Goal: Task Accomplishment & Management: Complete application form

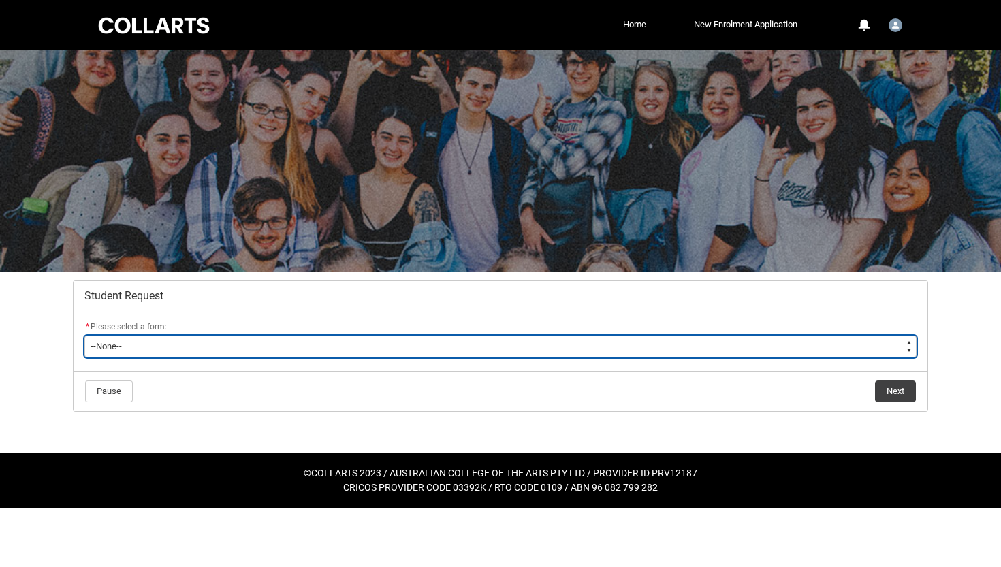
click at [902, 352] on select "--None-- Academic Transcript Application to Appeal Assignment Extension Change …" at bounding box center [500, 347] width 832 height 22
type lightning-select "Enrolment_Variation_Choice"
select select "Enrolment_Variation_Choice"
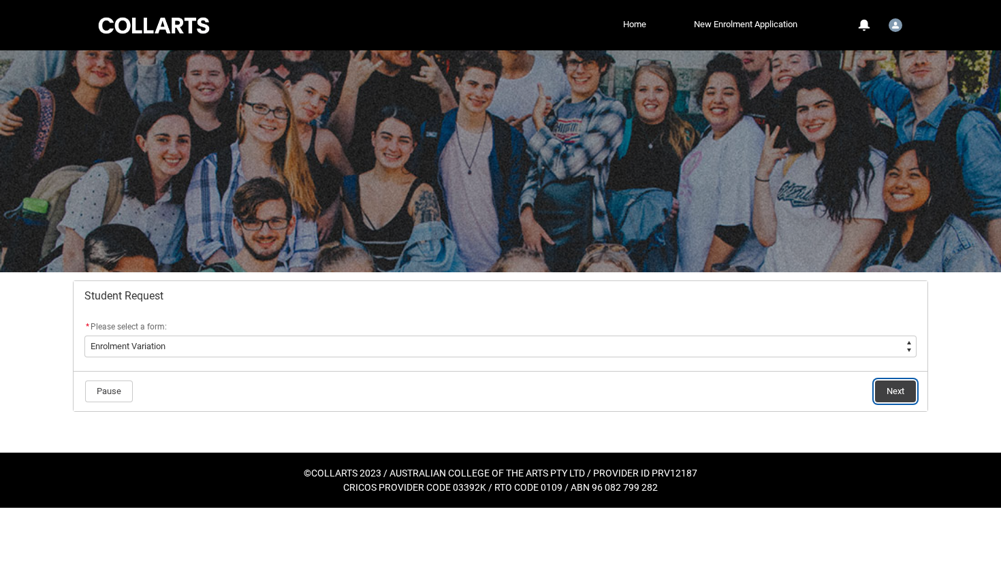
click at [902, 397] on button "Next" at bounding box center [895, 391] width 41 height 22
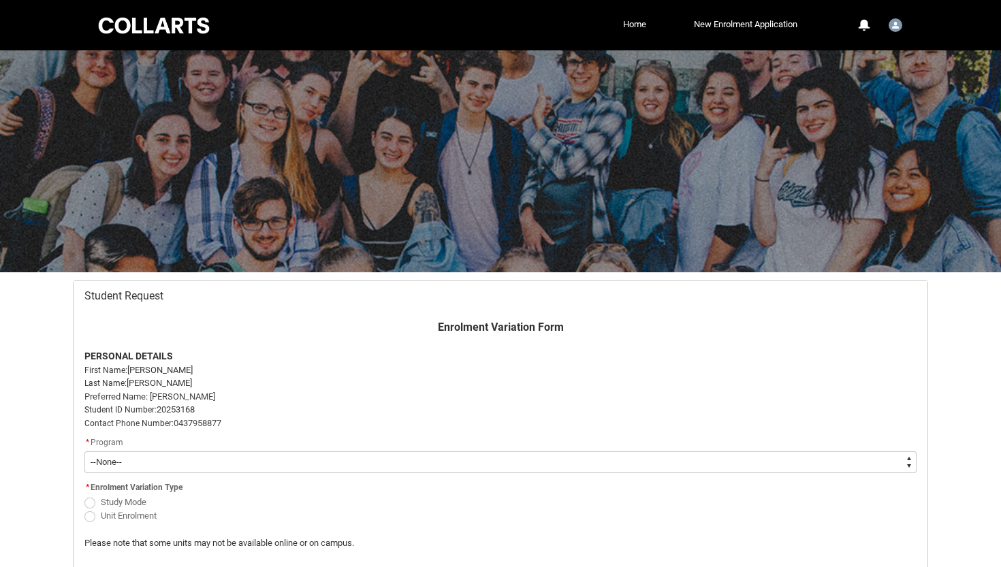
scroll to position [145, 0]
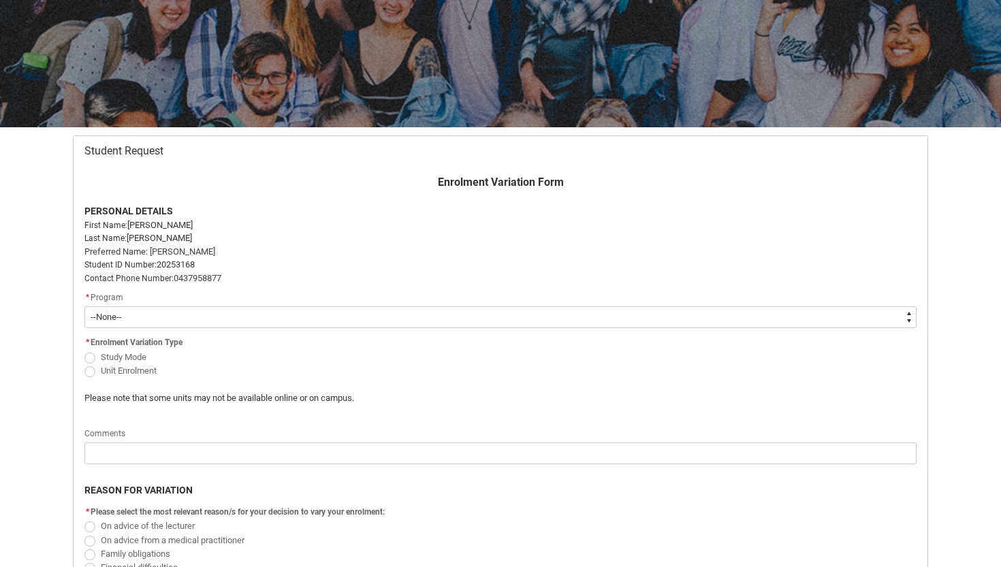
click at [856, 321] on select "--None-- Bachelor of Arts (Interior Design)" at bounding box center [500, 317] width 832 height 22
type lightning-select "recordPicklist_ProgramEnrollment.a0jOZ000005616cYAA"
select select "recordPicklist_ProgramEnrollment.a0jOZ000005616cYAA"
click at [89, 373] on span "Redu_Student_Request flow" at bounding box center [89, 371] width 11 height 11
click at [84, 363] on input "Unit Enrolment" at bounding box center [84, 363] width 1 height 1
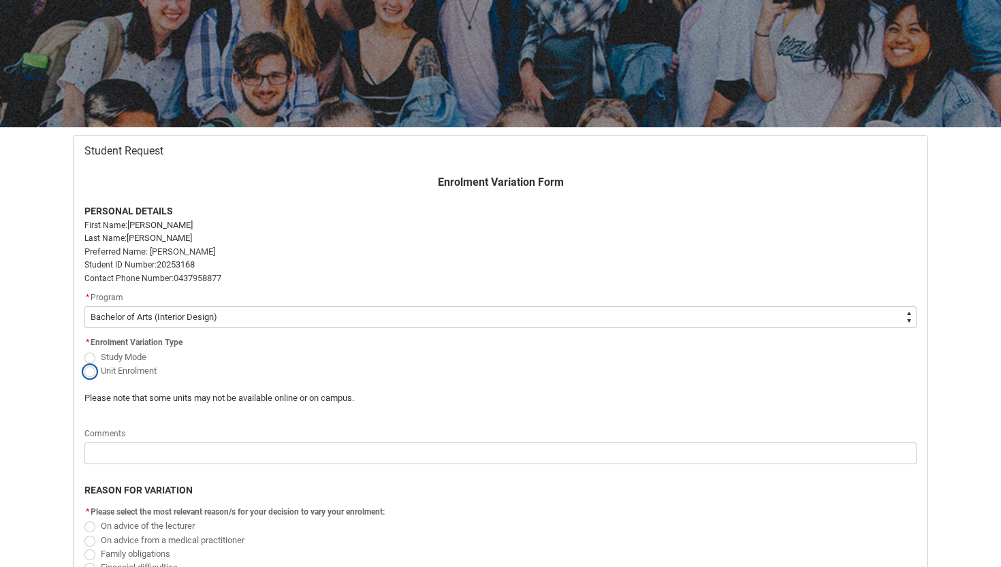
radio input "true"
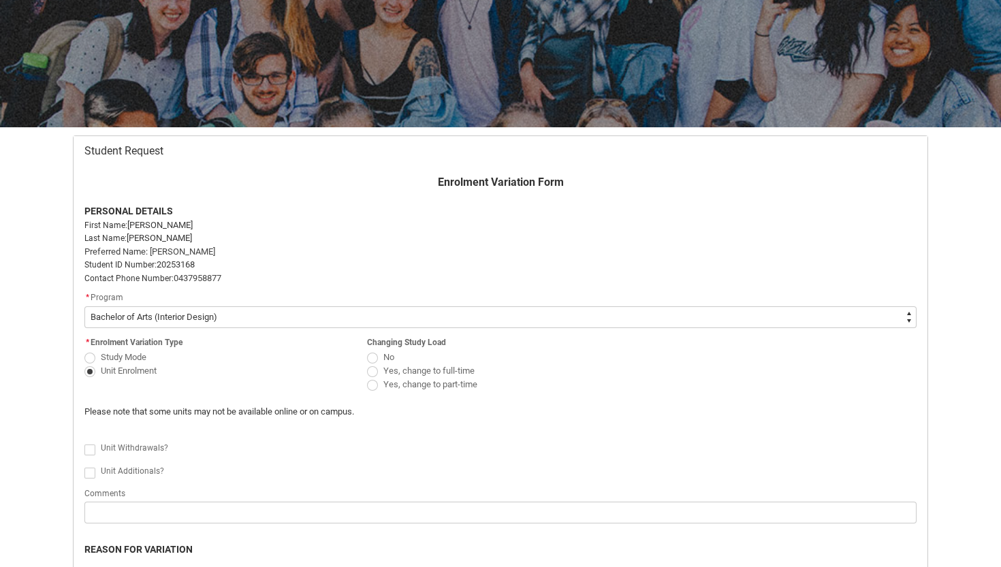
click at [372, 389] on span "Redu_Student_Request flow" at bounding box center [372, 385] width 11 height 11
click at [367, 378] on input "Yes, change to part-time" at bounding box center [366, 377] width 1 height 1
radio input "true"
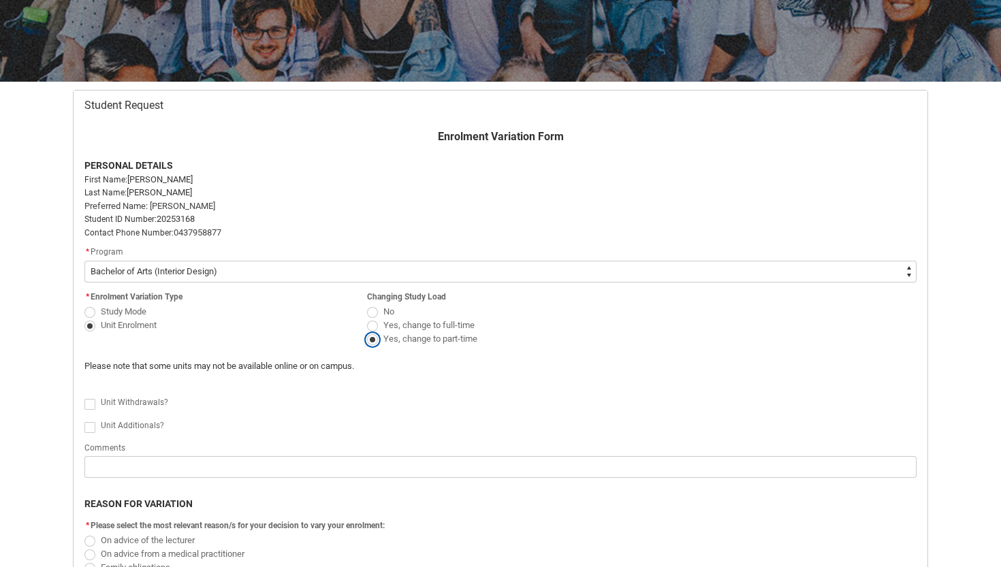
scroll to position [192, 0]
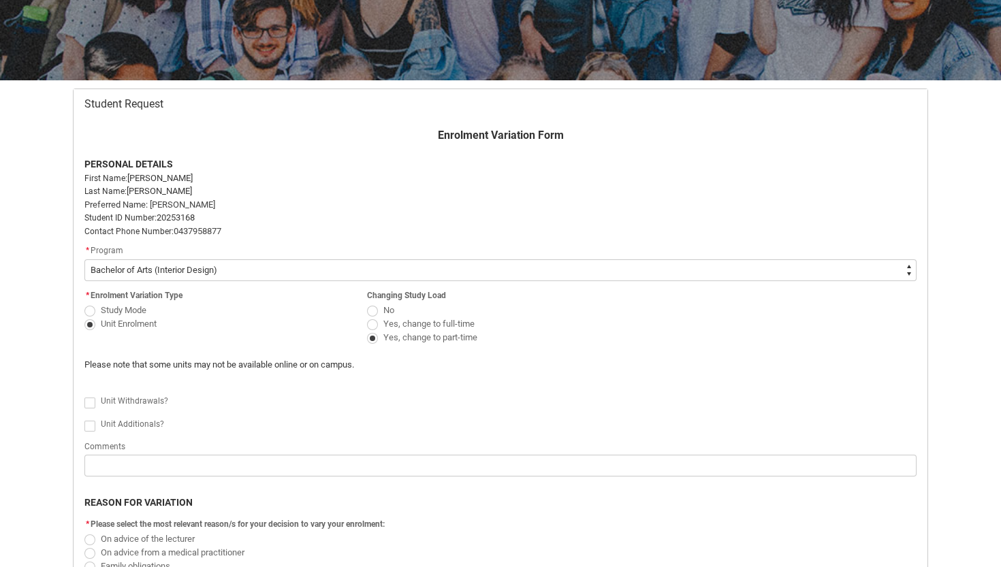
click at [91, 402] on span "Redu_Student_Request flow" at bounding box center [89, 402] width 11 height 11
click at [84, 395] on input "Redu_Student_Request flow" at bounding box center [84, 395] width 1 height 1
type lightning-input "true"
checkbox input "true"
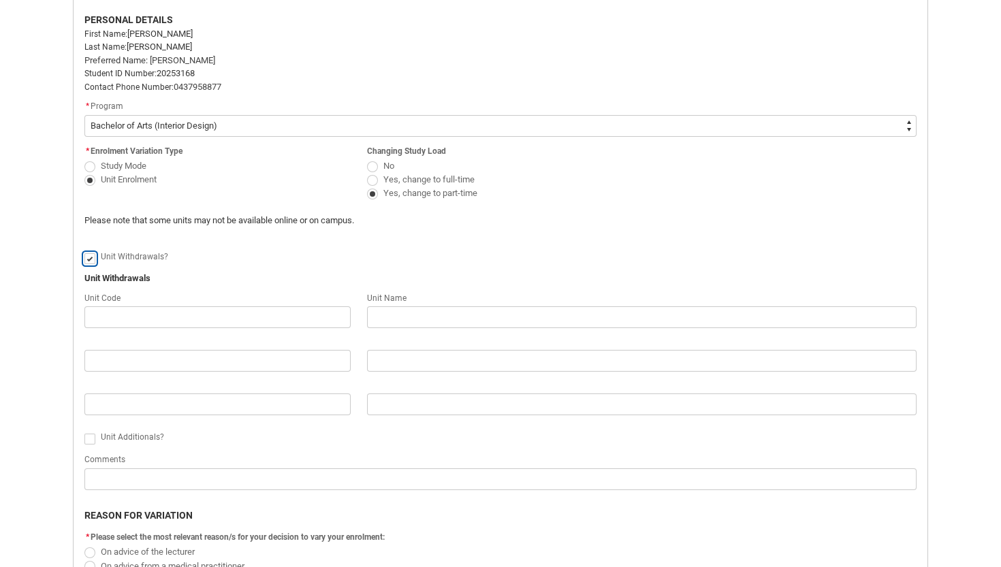
scroll to position [355, 0]
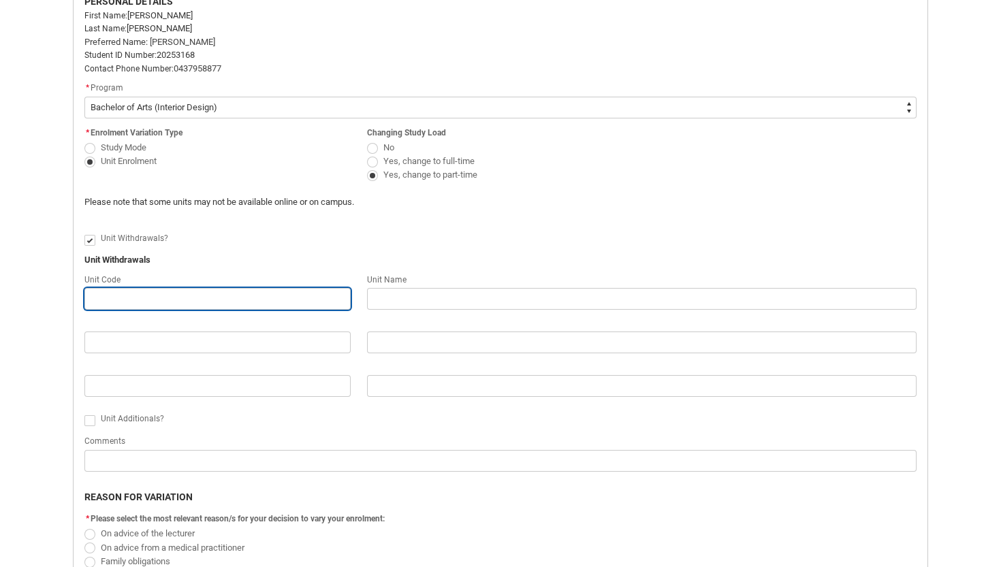
click at [184, 295] on input "Redu_Student_Request flow" at bounding box center [217, 299] width 266 height 22
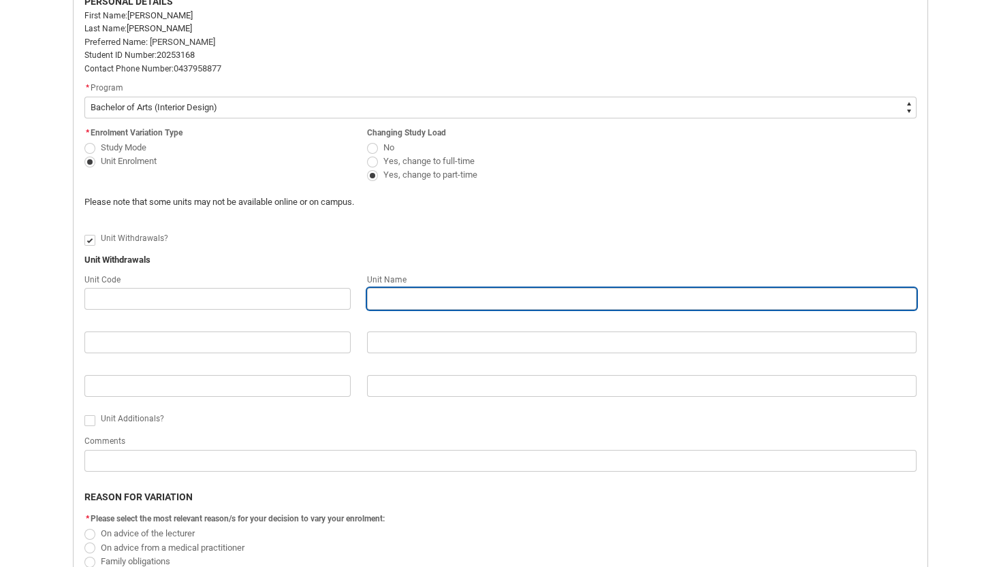
click at [382, 302] on input "Redu_Student_Request flow" at bounding box center [641, 299] width 549 height 22
type lightning-primitive-input-simple "c"
type input "c"
type lightning-primitive-input-simple "co"
type input "co"
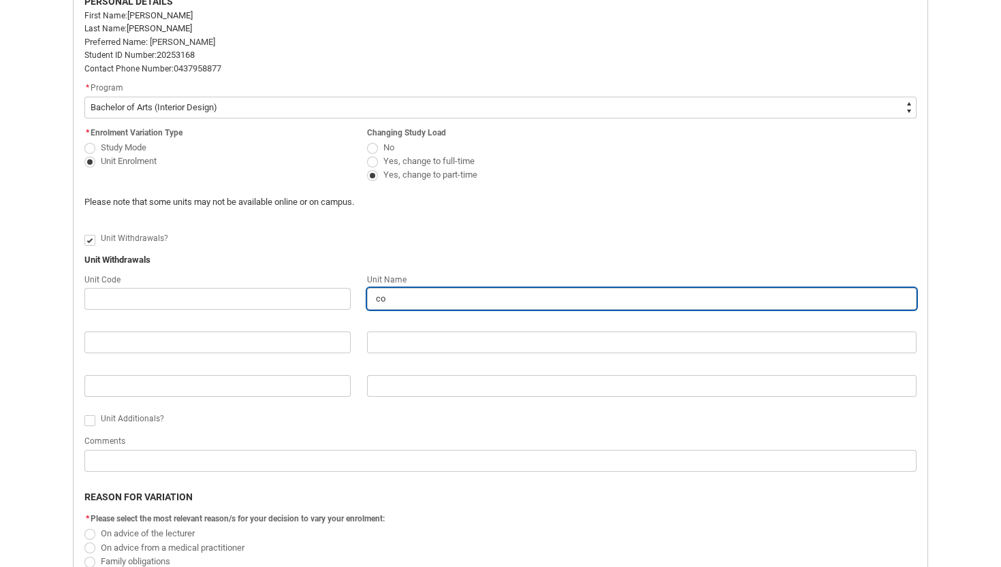
type lightning-primitive-input-simple "col"
type input "col"
type lightning-primitive-input-simple "colo"
type input "colo"
type lightning-primitive-input-simple "colou"
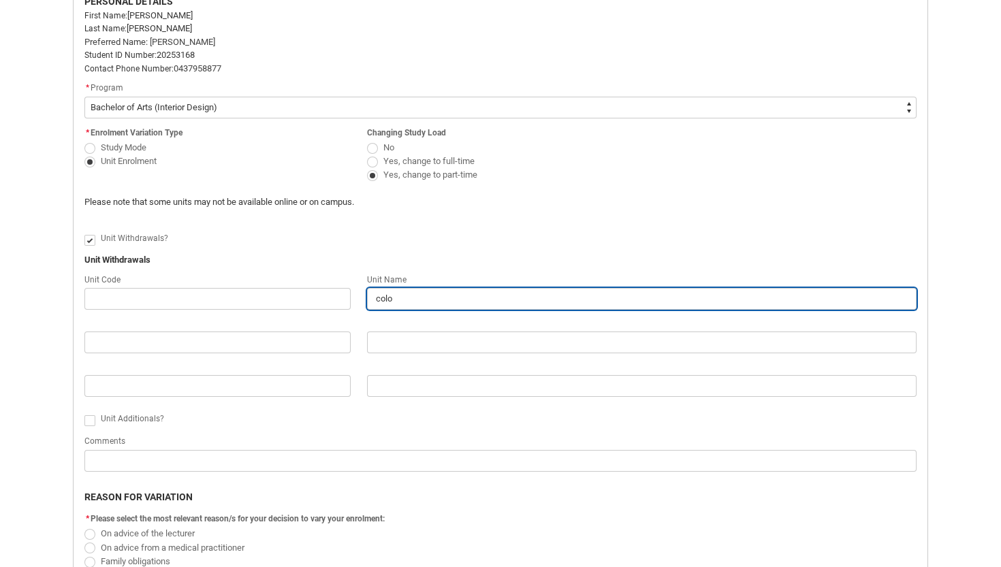
type input "colou"
type lightning-primitive-input-simple "colour"
type input "colour"
type lightning-primitive-input-simple "colour"
type input "colour"
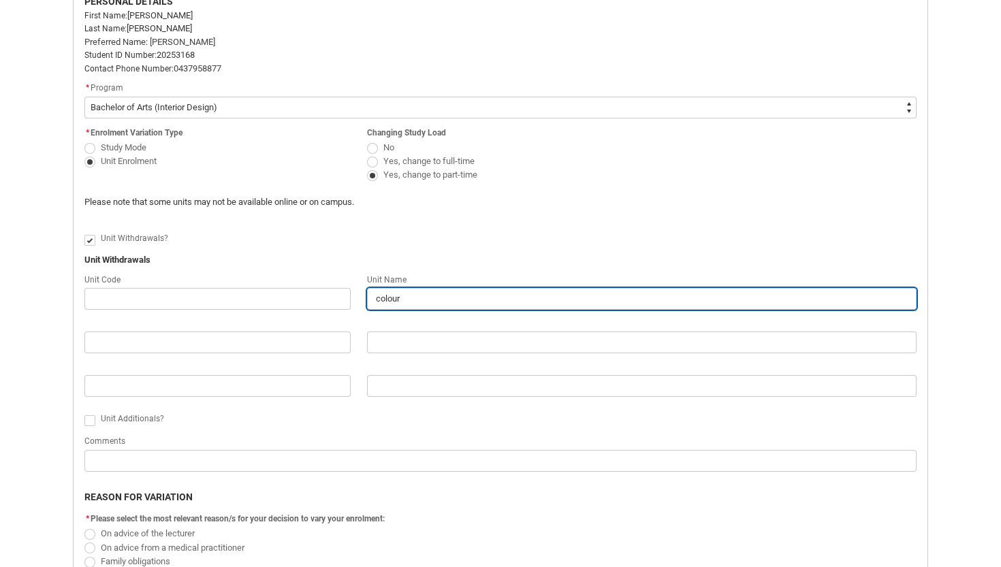
type lightning-primitive-input-simple "colour e"
type input "colour e"
type lightning-primitive-input-simple "colour ex"
type input "colour ex"
type lightning-primitive-input-simple "colour exp"
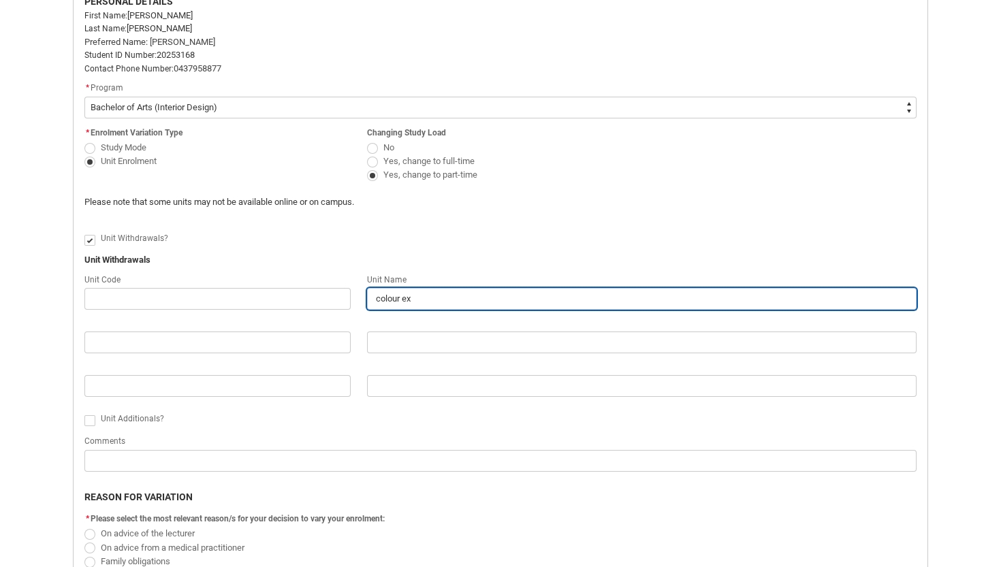
type input "colour exp"
type lightning-primitive-input-simple "colour expl"
type input "colour expl"
type lightning-primitive-input-simple "colour explo"
type input "colour explo"
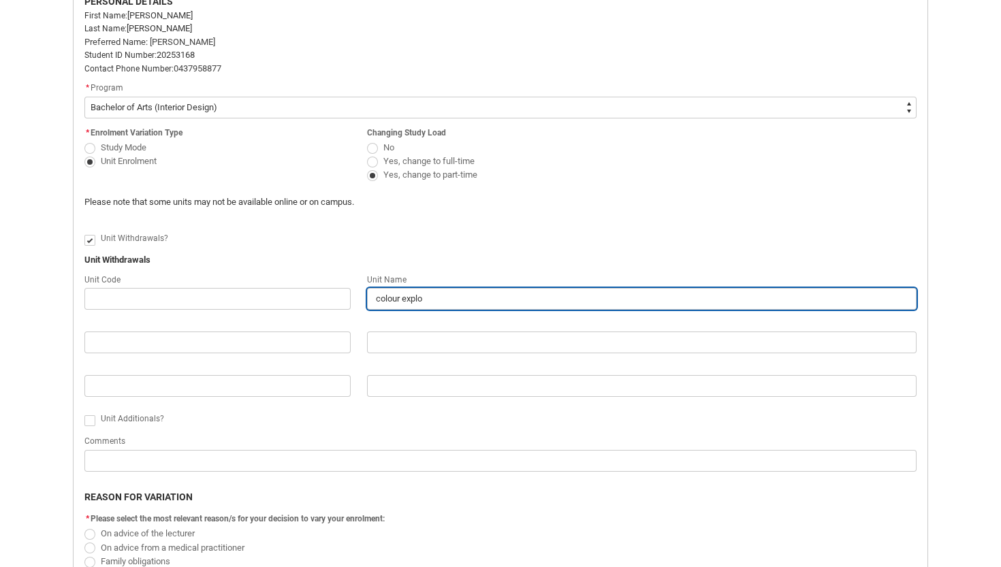
type lightning-primitive-input-simple "colour explor"
type input "colour explor"
type lightning-primitive-input-simple "colour explora"
type input "colour explora"
type lightning-primitive-input-simple "colour explorat"
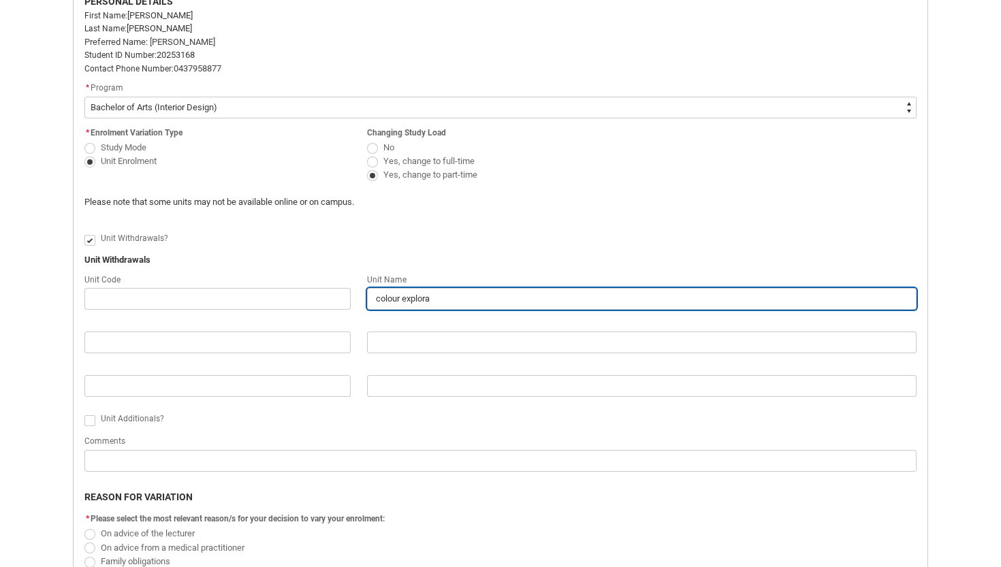
type input "colour explorat"
type lightning-primitive-input-simple "colour explorati"
type input "colour explorati"
type lightning-primitive-input-simple "colour exploratio"
type input "colour exploratio"
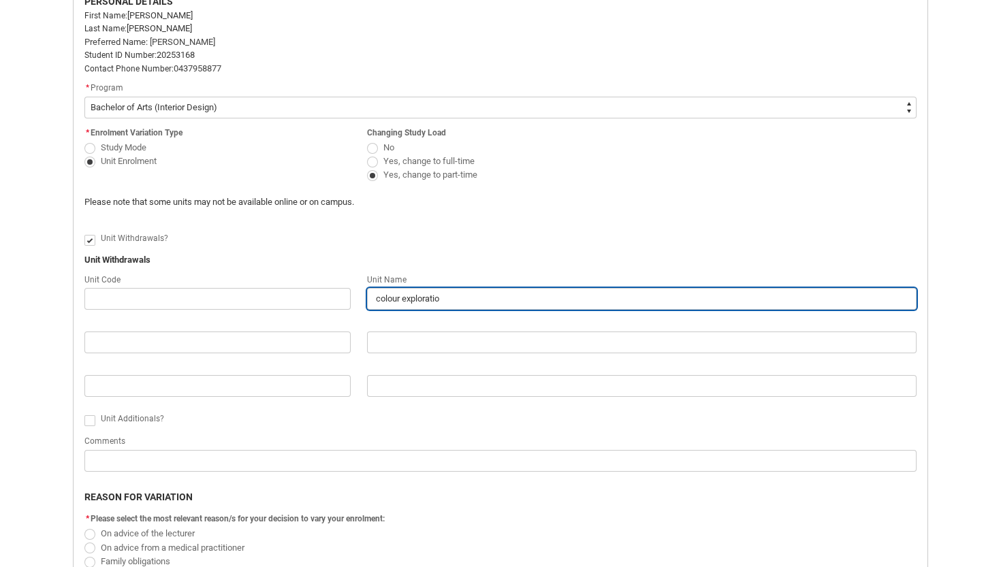
type lightning-primitive-input-simple "colour exploration"
type input "colour exploration"
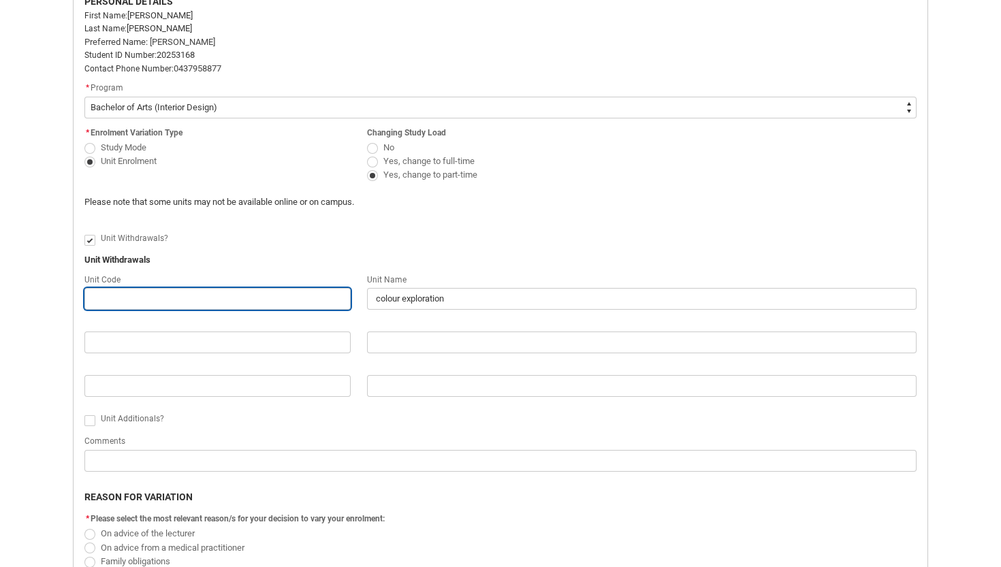
click at [196, 294] on input "Redu_Student_Request flow" at bounding box center [217, 299] width 266 height 22
type lightning-primitive-input-simple "I"
type input "I"
type lightning-primitive-input-simple "ID"
type input "ID"
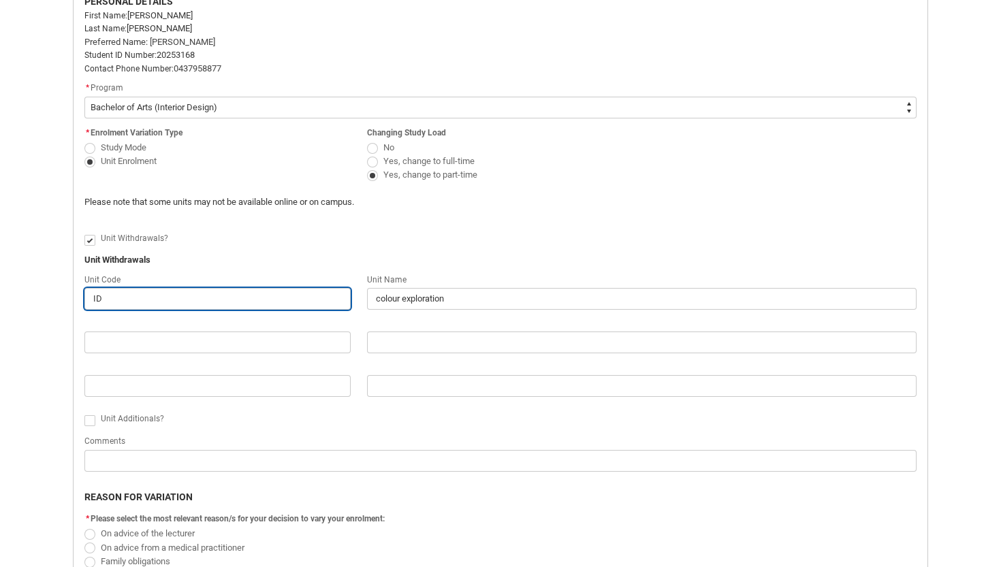
type lightning-primitive-input-simple "IDP"
type input "IDP"
type lightning-primitive-input-simple "IDPA"
type input "IDPA"
type lightning-primitive-input-simple "IDPA1"
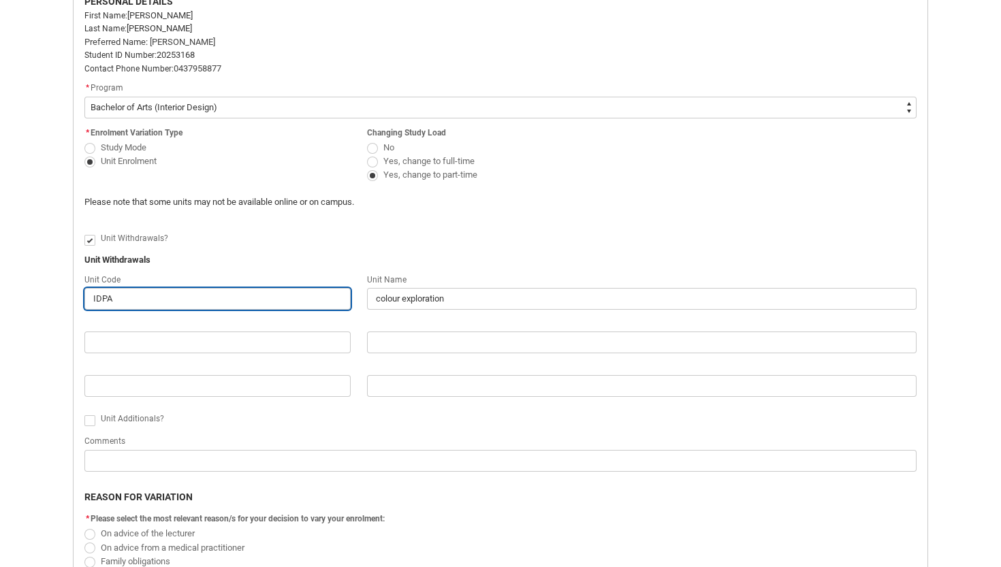
type input "IDPA1"
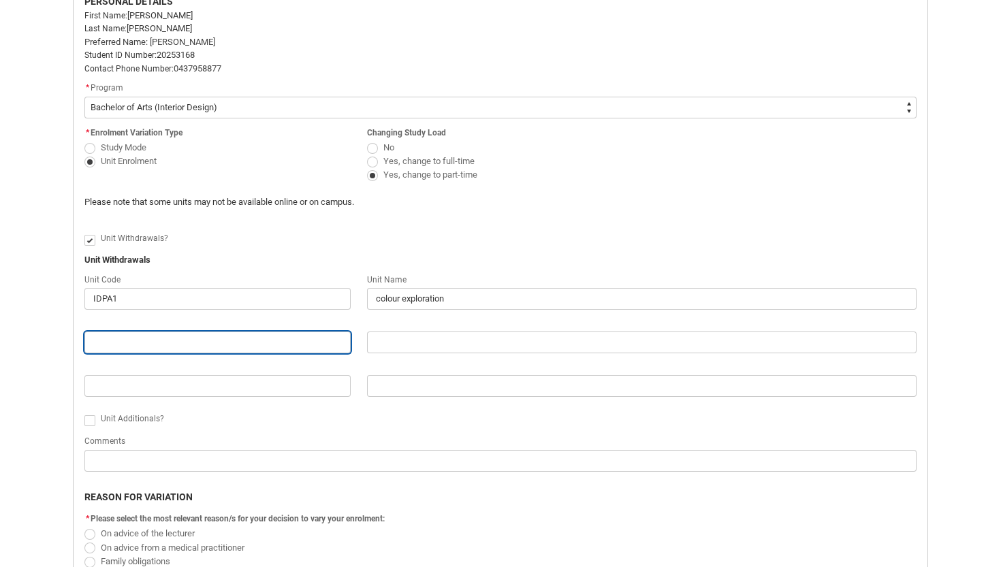
click at [198, 352] on input "Redu_Student_Request flow" at bounding box center [217, 342] width 266 height 22
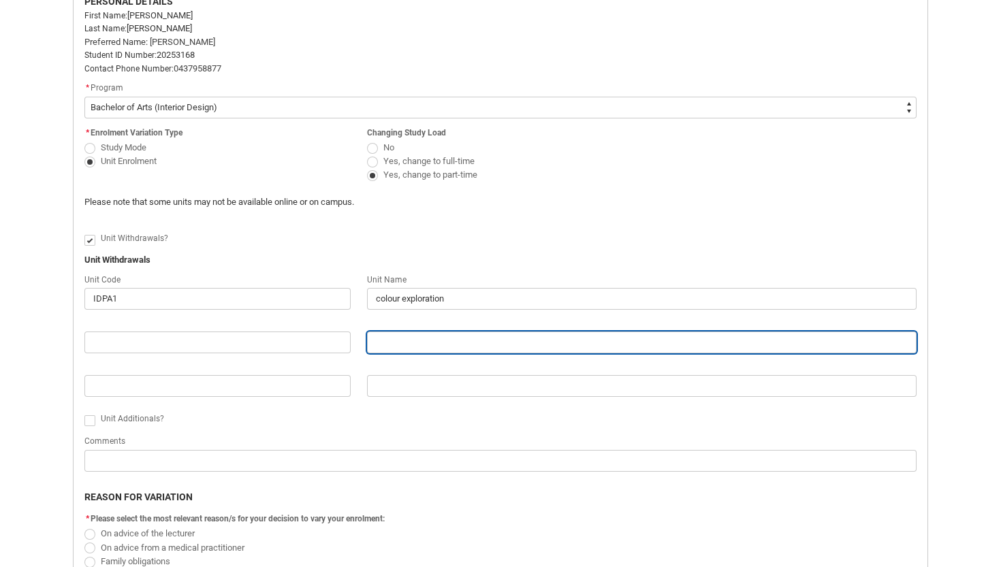
click at [426, 343] on input "Redu_Student_Request flow" at bounding box center [641, 342] width 549 height 22
type lightning-primitive-input-simple "d"
type input "d"
type lightning-primitive-input-simple "de"
type input "de"
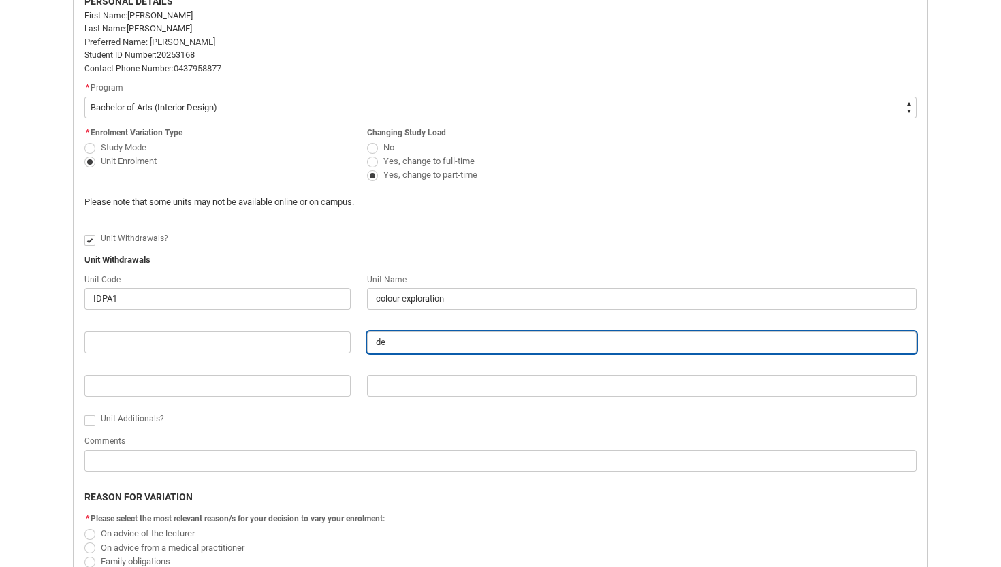
type lightning-primitive-input-simple "des"
type input "des"
type lightning-primitive-input-simple "desi"
type input "desi"
type lightning-primitive-input-simple "desig"
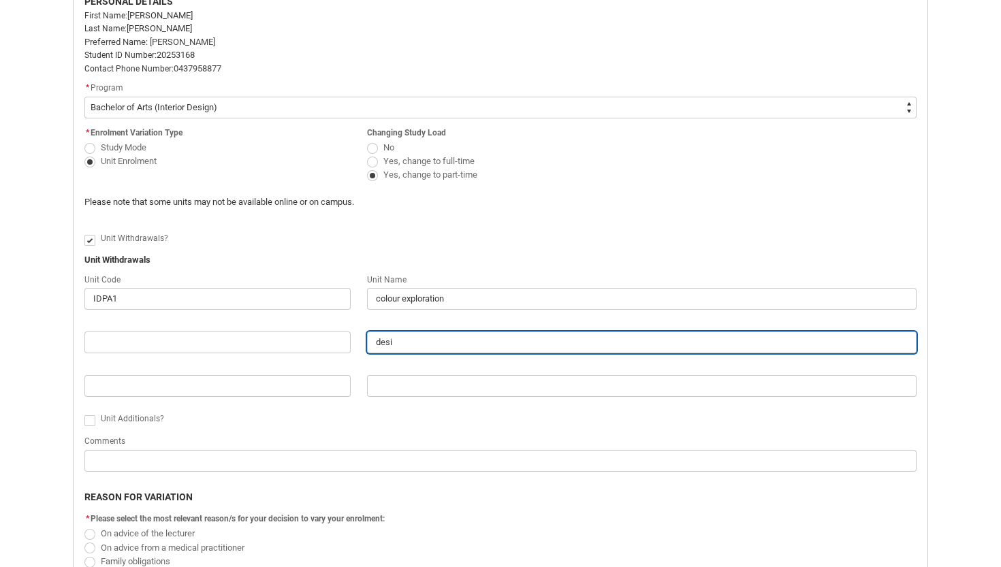
type input "desig"
type lightning-primitive-input-simple "design"
type input "design"
type lightning-primitive-input-simple "design"
type input "design"
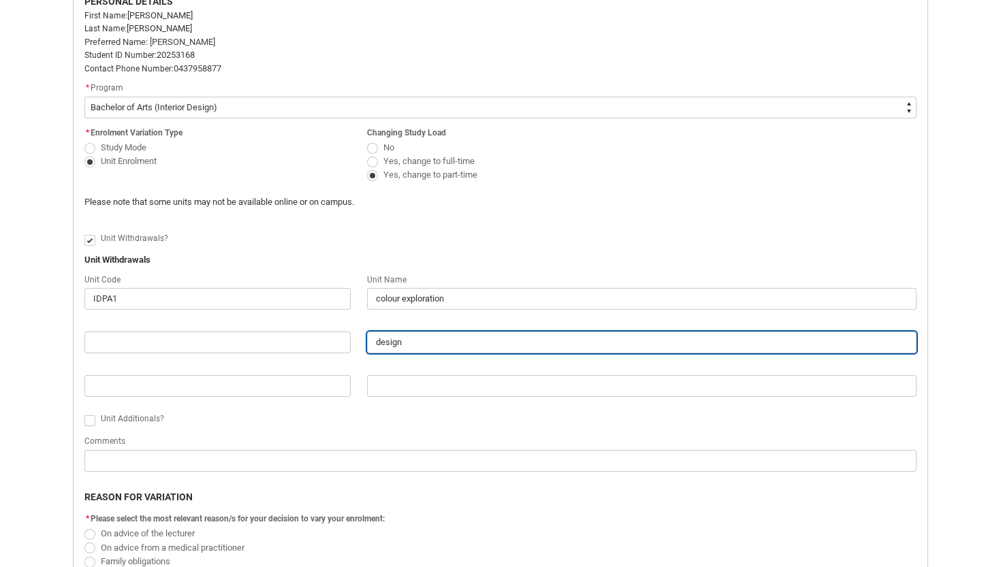
type lightning-primitive-input-simple "design d"
type input "design d"
type lightning-primitive-input-simple "design dr"
type input "design dr"
type lightning-primitive-input-simple "design dra"
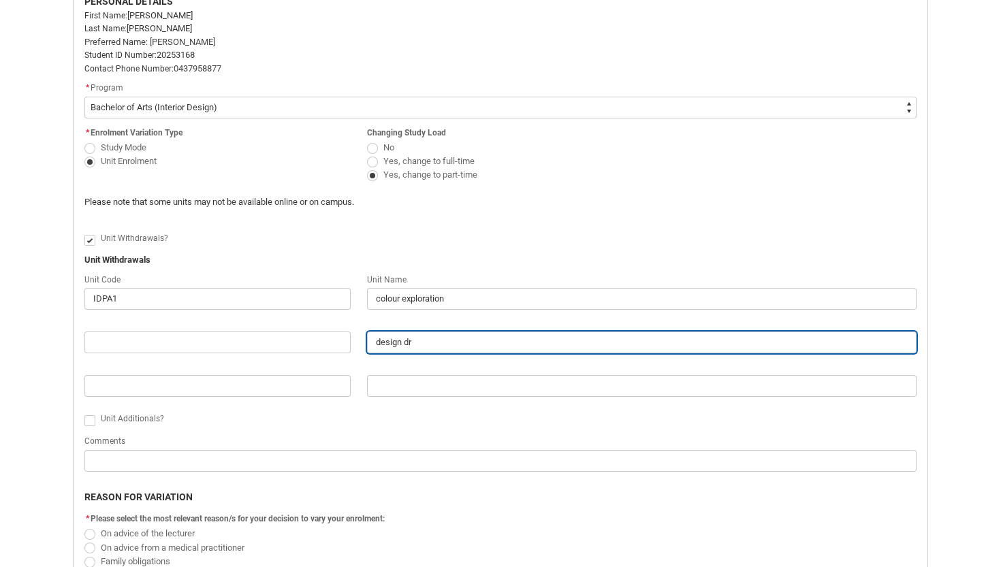
type input "design dra"
type lightning-primitive-input-simple "design draw"
type input "design draw"
type lightning-primitive-input-simple "design drawi"
type input "design drawi"
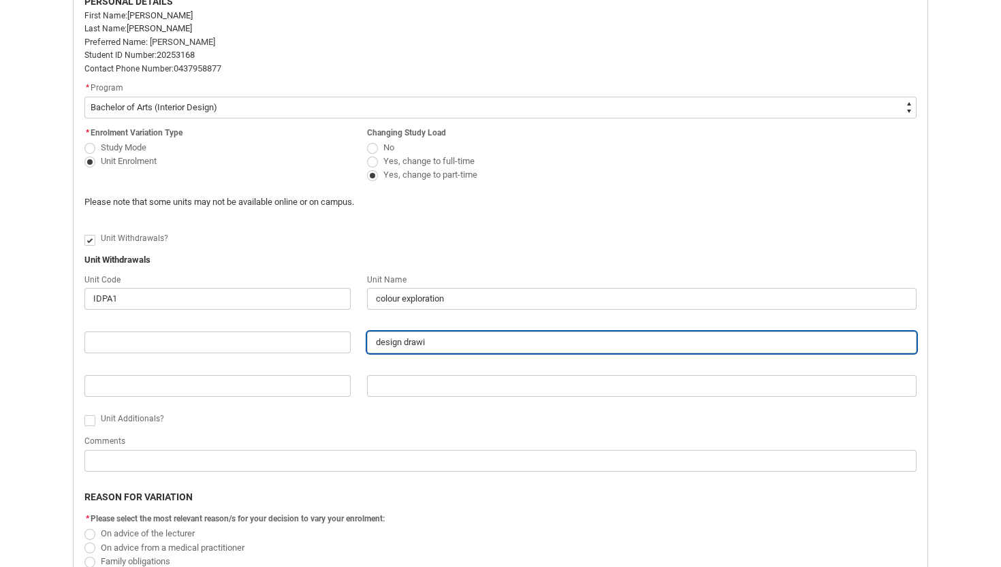
type lightning-primitive-input-simple "design drawin"
type input "design drawin"
type lightning-primitive-input-simple "design drawing"
type input "design drawing"
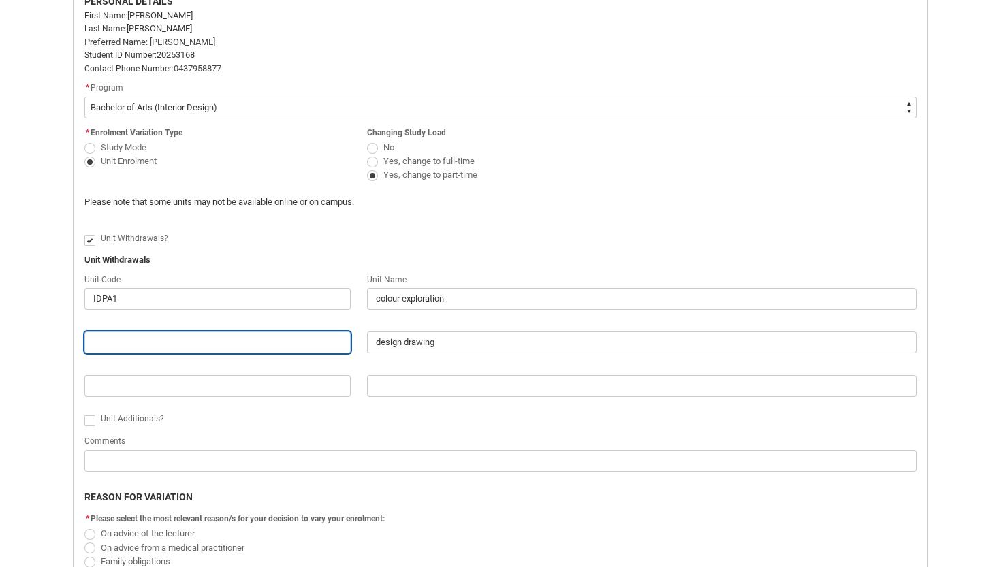
click at [249, 344] on input "Redu_Student_Request flow" at bounding box center [217, 342] width 266 height 22
type lightning-primitive-input-simple "I"
type input "I"
type lightning-primitive-input-simple "IN"
type input "IN"
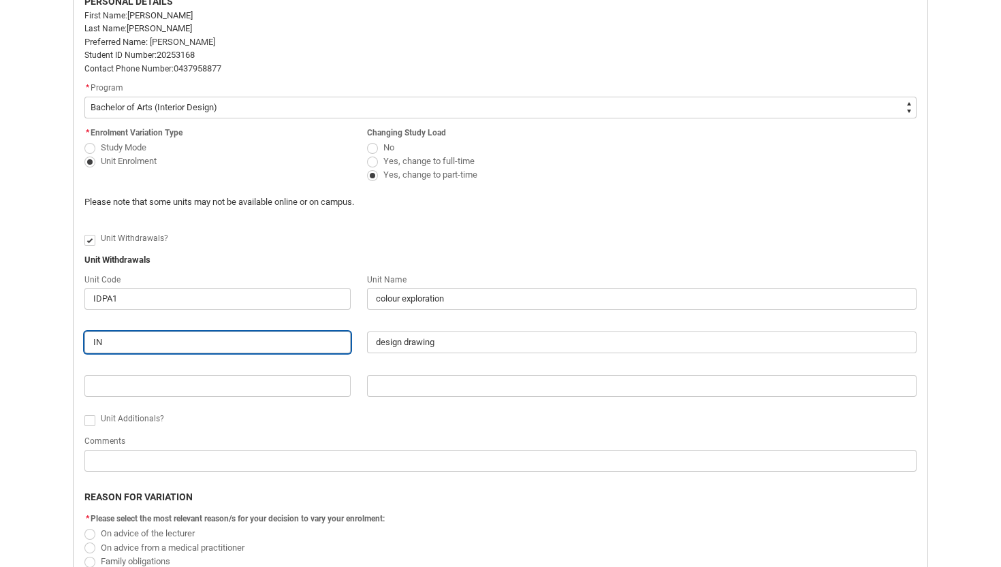
type lightning-primitive-input-simple "IND"
type input "IND"
type lightning-primitive-input-simple "INDD"
type input "INDD"
type lightning-primitive-input-simple "INDDE"
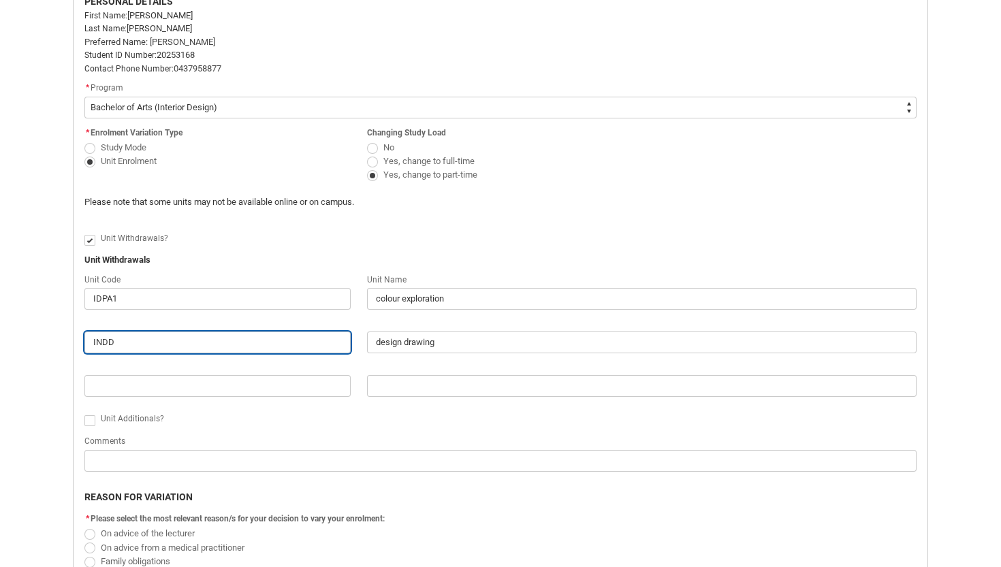
type input "INDDE"
type lightning-primitive-input-simple "INDDED"
type input "INDDED"
type lightning-primitive-input-simple "INDDED1"
type input "INDDED1"
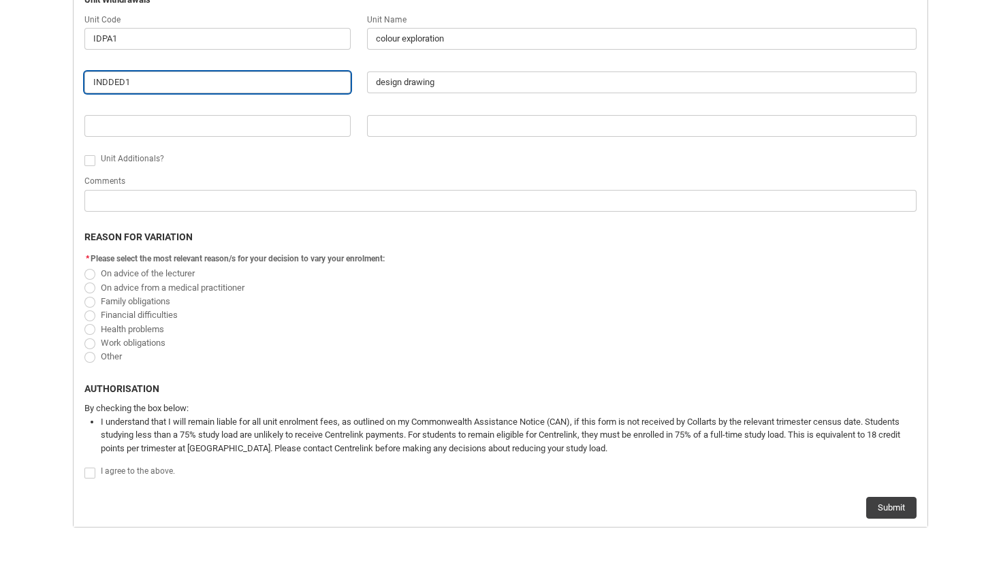
scroll to position [617, 0]
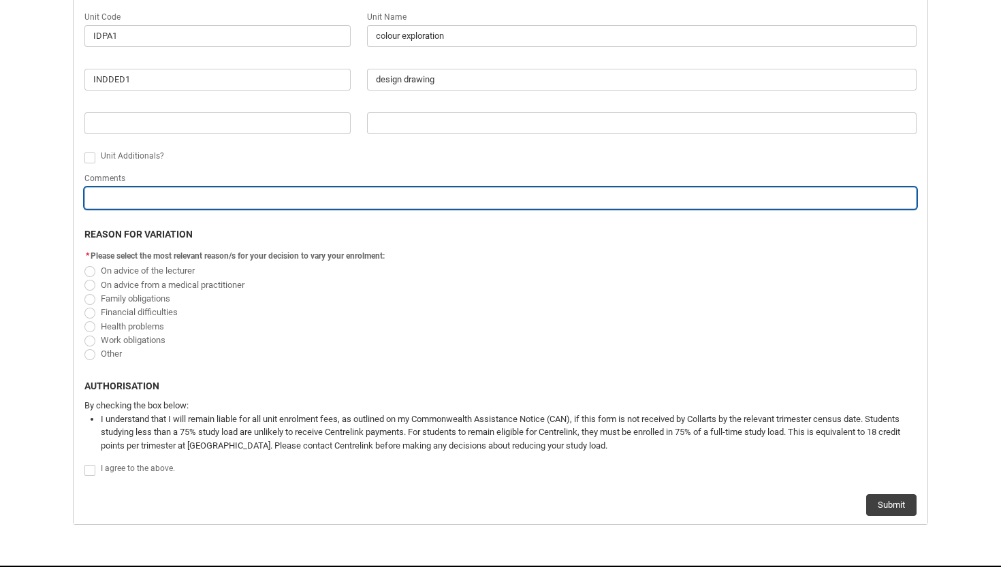
click at [137, 197] on input "Redu_Student_Request flow" at bounding box center [500, 198] width 832 height 22
type lightning-primitive-input-simple "p"
type input "p"
type lightning-primitive-input-simple "pe"
type input "pe"
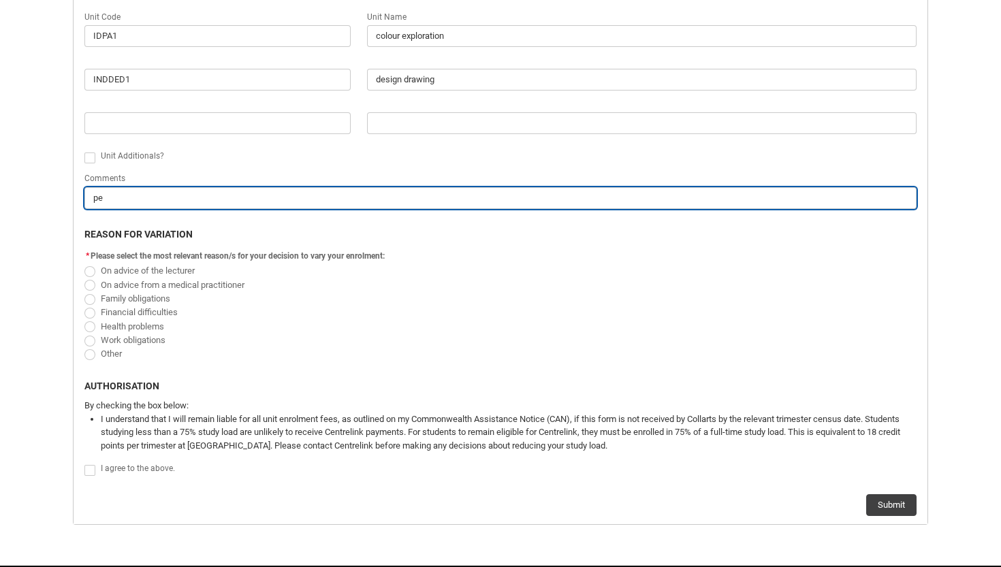
type lightning-primitive-input-simple "per"
type input "per"
type lightning-primitive-input-simple "pers"
type input "pers"
type lightning-primitive-input-simple "perso"
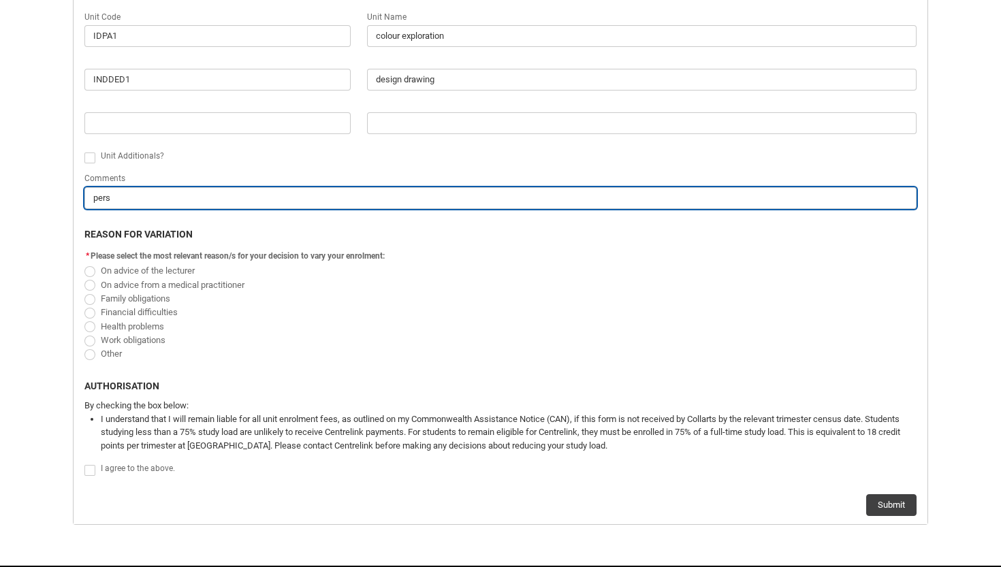
type input "perso"
type lightning-primitive-input-simple "person"
type input "person"
type lightning-primitive-input-simple "persona"
type input "persona"
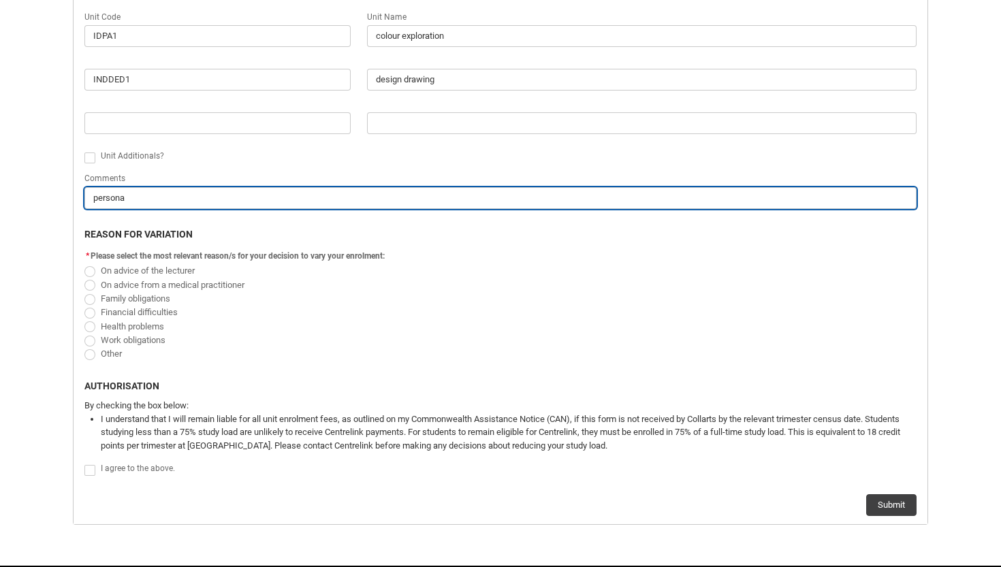
type lightning-primitive-input-simple "personal"
type input "personal"
type lightning-primitive-input-simple "personal"
type input "personal"
type lightning-primitive-input-simple "personal"
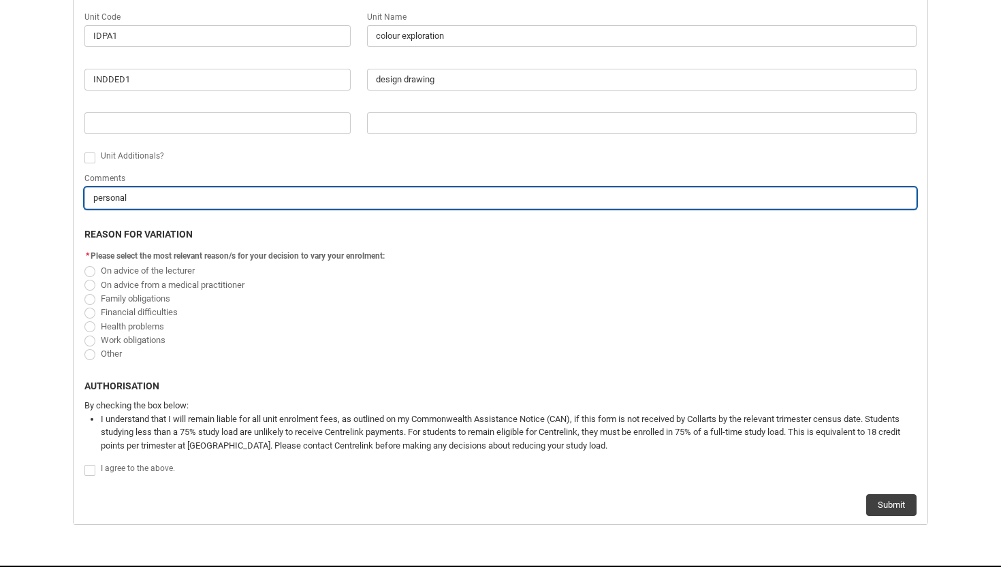
type input "personal"
type lightning-primitive-input-simple "personal,"
type input "personal,"
type lightning-primitive-input-simple "personal,"
type input "personal,"
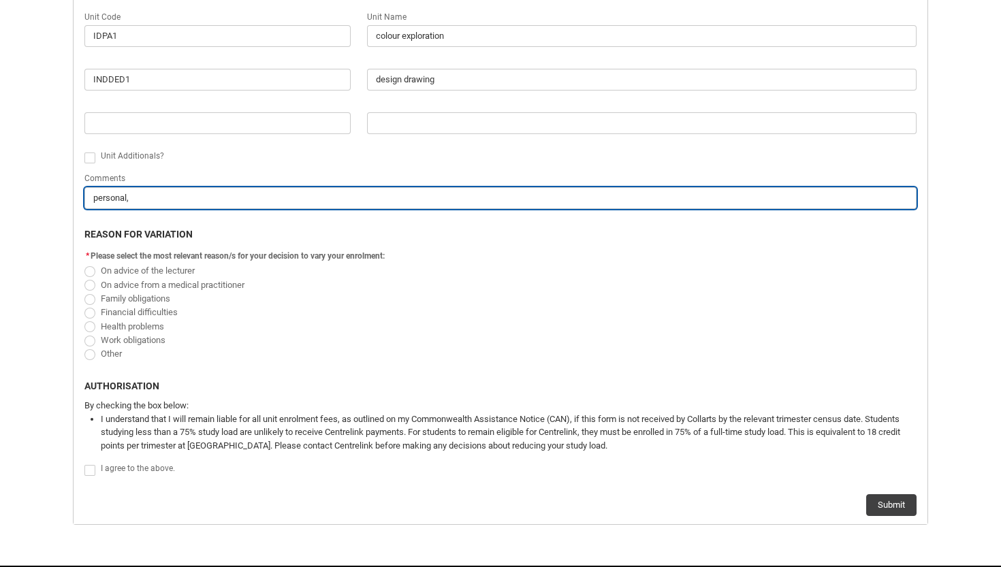
type lightning-primitive-input-simple "personal, m"
type input "personal, m"
type lightning-primitive-input-simple "personal, me"
type input "personal, me"
type lightning-primitive-input-simple "personal, men"
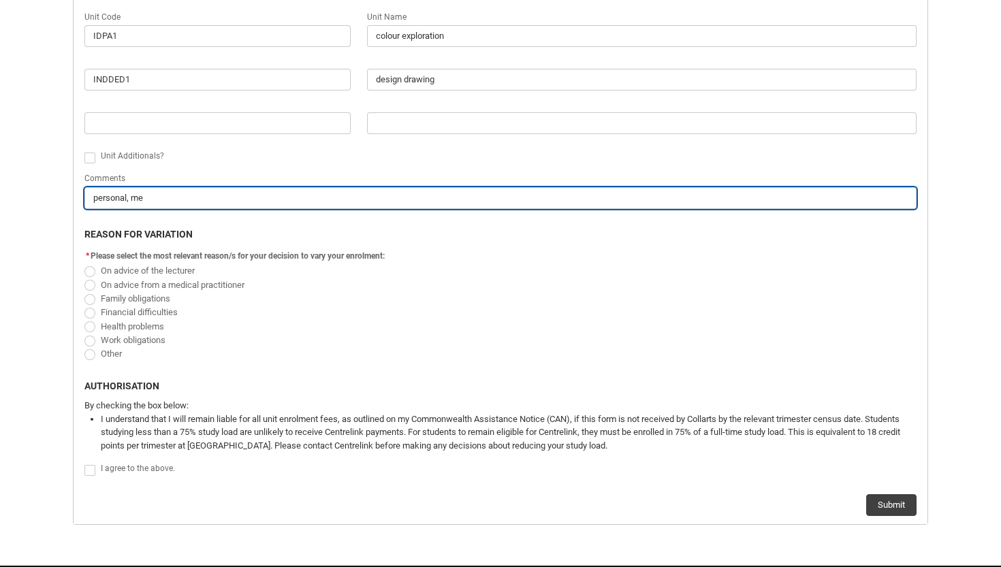
type input "personal, men"
type lightning-primitive-input-simple "personal, ment"
type input "personal, ment"
type lightning-primitive-input-simple "personal, menta"
type input "personal, menta"
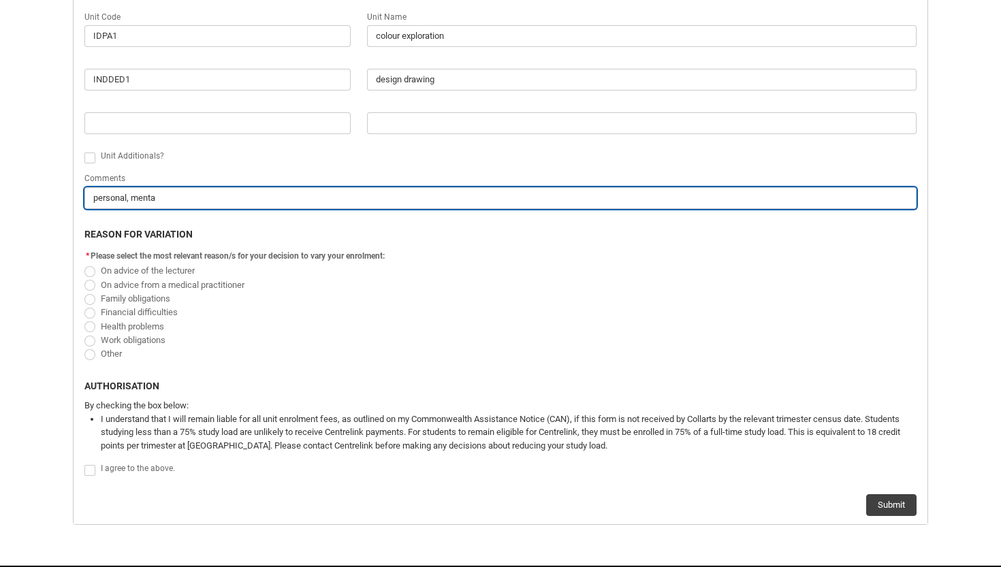
type lightning-primitive-input-simple "personal, mental"
type input "personal, mental"
type lightning-primitive-input-simple "personal, mental"
type input "personal, mental"
type lightning-primitive-input-simple "personal, mental h"
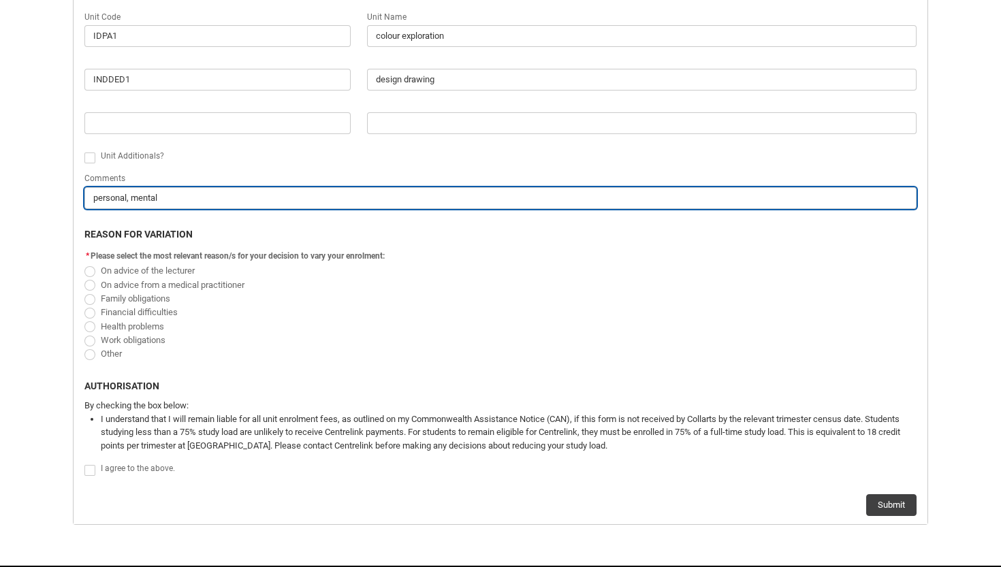
type input "personal, mental h"
type lightning-primitive-input-simple "personal, mental he"
type input "personal, mental he"
type lightning-primitive-input-simple "personal, mental hea"
type input "personal, mental hea"
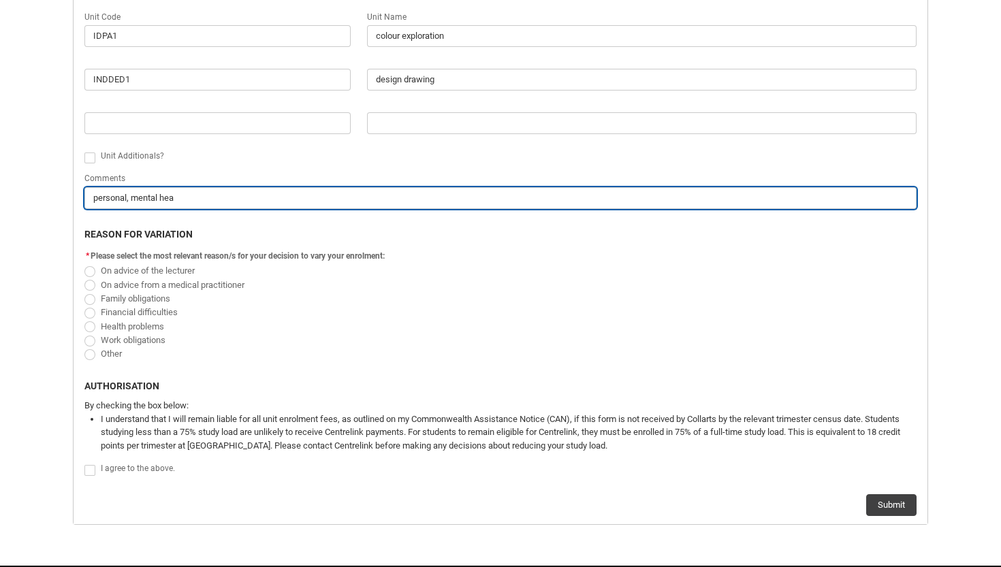
type lightning-primitive-input-simple "personal, mental heal"
type input "personal, mental heal"
type lightning-primitive-input-simple "personal, mental healt"
type input "personal, mental healt"
type lightning-primitive-input-simple "personal, mental health"
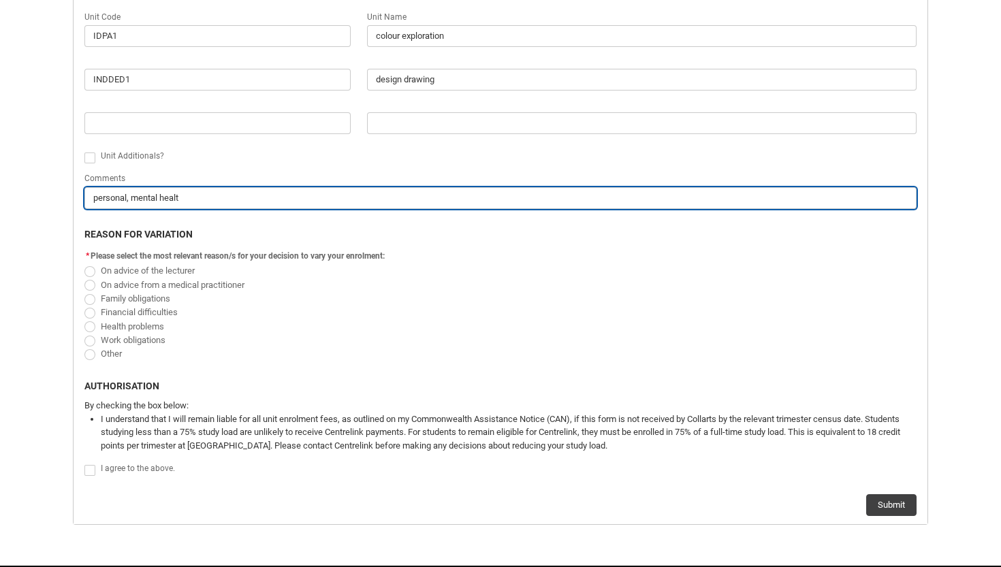
type input "personal, mental health"
type lightning-primitive-input-simple "personal, mental health"
type input "personal, mental health"
type lightning-primitive-input-simple "personal, mental health r"
type input "personal, mental health r"
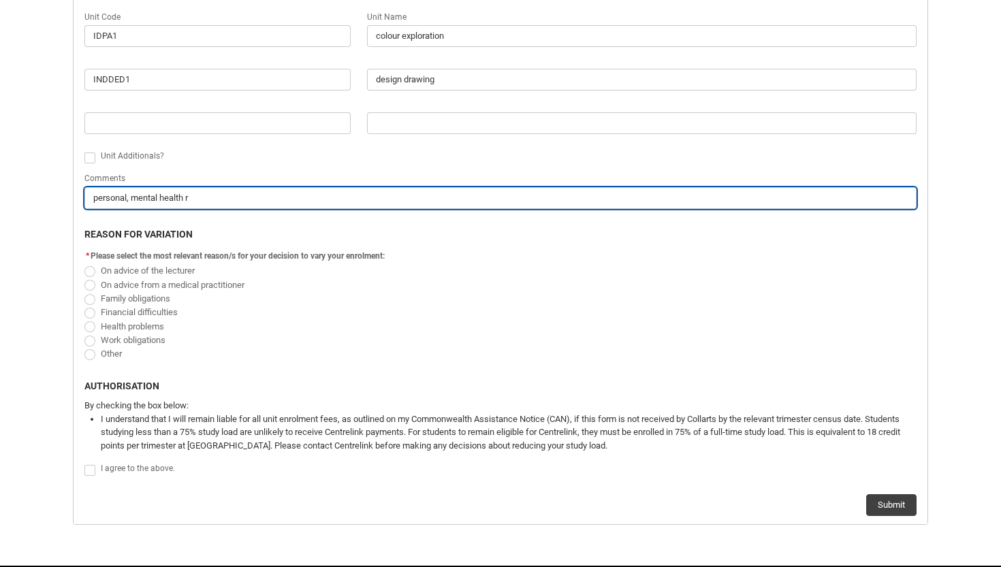
type lightning-primitive-input-simple "personal, mental health re"
type input "personal, mental health re"
type lightning-primitive-input-simple "personal, mental health rel"
type input "personal, mental health rel"
type lightning-primitive-input-simple "personal, mental health rela"
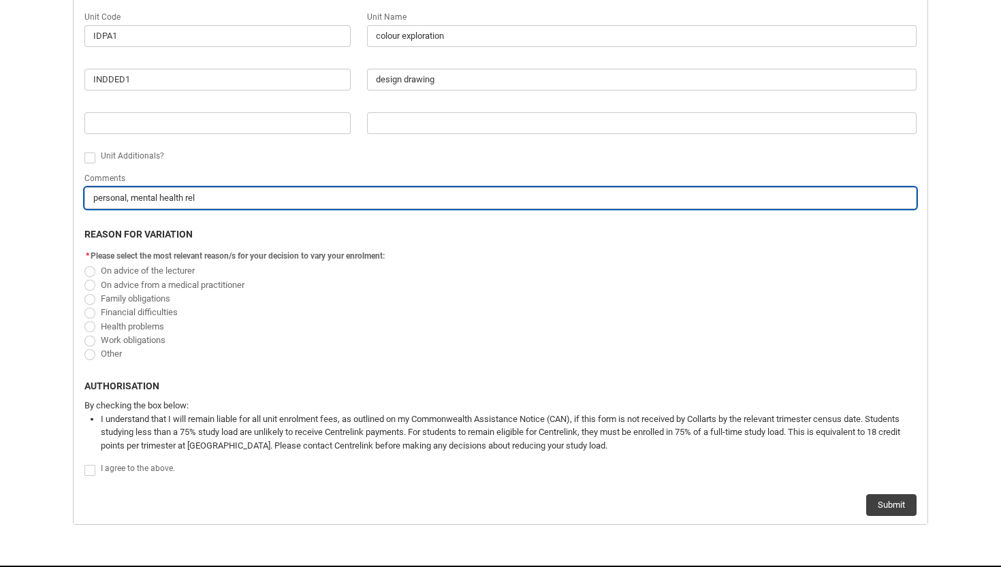
type input "personal, mental health rela"
type lightning-primitive-input-simple "personal, mental health relat"
type input "personal, mental health relat"
type lightning-primitive-input-simple "personal, mental health relate"
type input "personal, mental health relate"
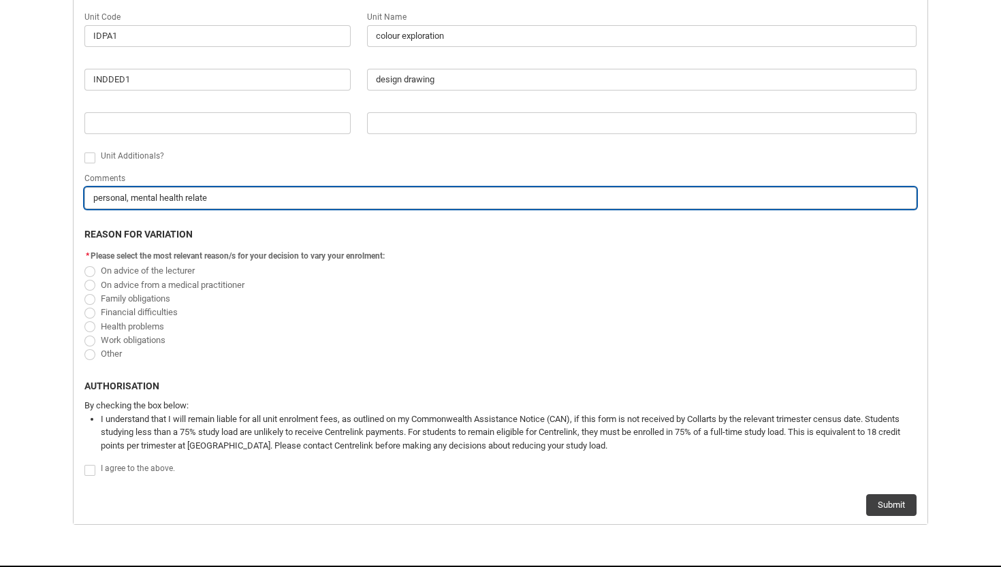
type lightning-primitive-input-simple "personal, mental health related"
type input "personal, mental health related"
type lightning-primitive-input-simple "personal, mental health related"
type input "personal, mental health related"
type lightning-primitive-input-simple "personal, mental health related r"
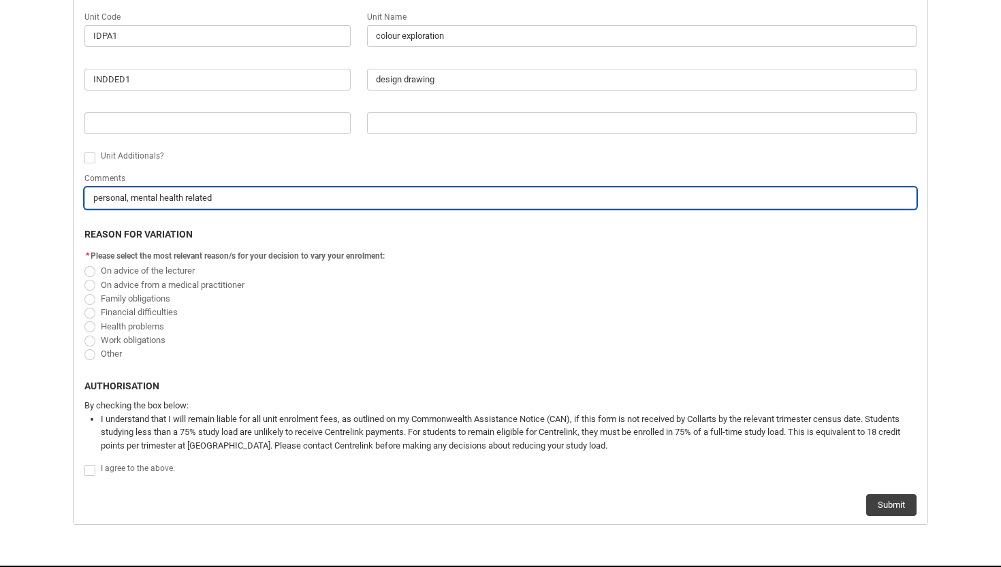
type input "personal, mental health related r"
type lightning-primitive-input-simple "personal, mental health related re"
type input "personal, mental health related re"
type lightning-primitive-input-simple "personal, mental health related rea"
type input "personal, mental health related rea"
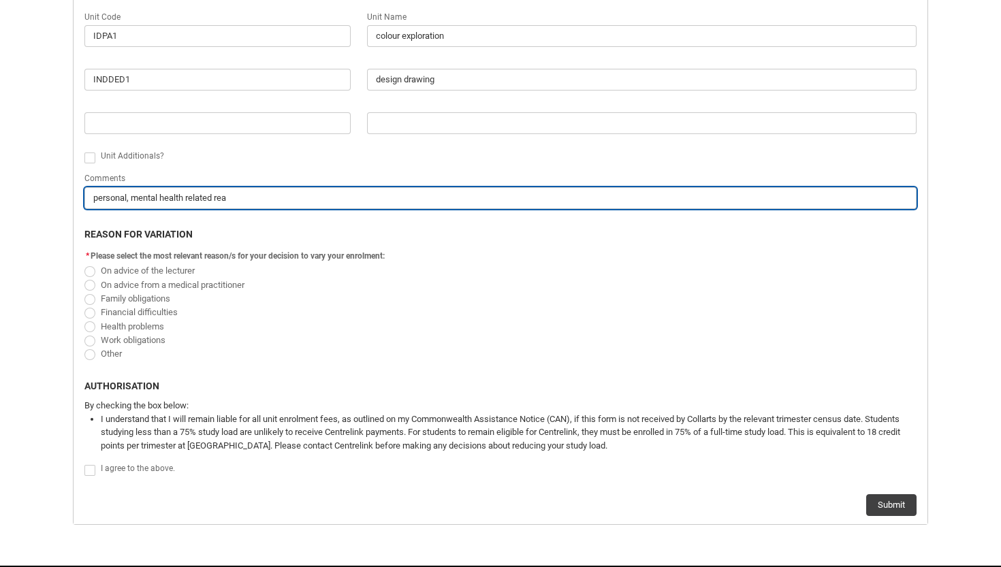
type lightning-primitive-input-simple "personal, mental health related reas"
type input "personal, mental health related reas"
type lightning-primitive-input-simple "personal, mental health related reaso"
type input "personal, mental health related reaso"
type lightning-primitive-input-simple "personal, mental health related reason"
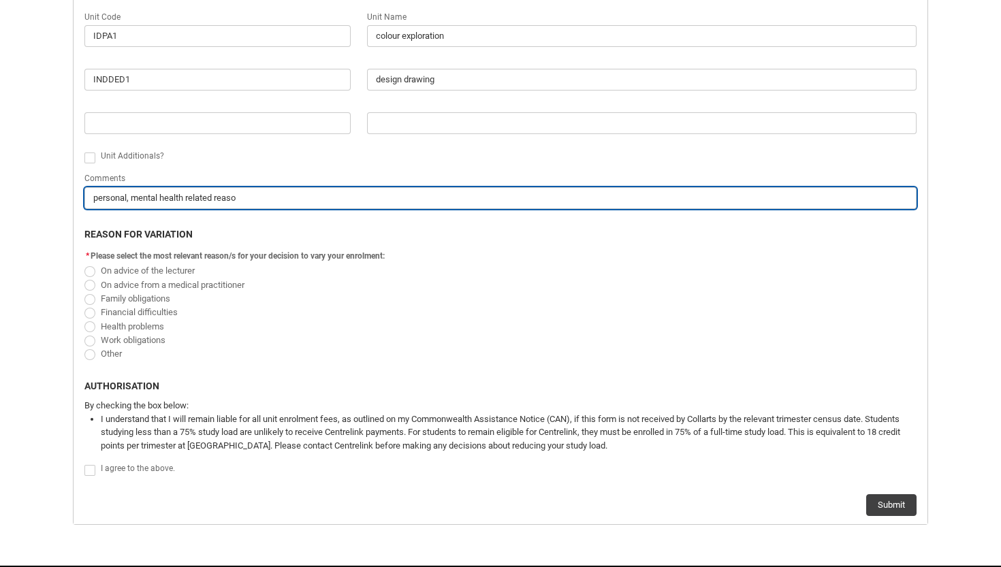
type input "personal, mental health related reason"
type lightning-primitive-input-simple "personal, mental health related reasons"
type input "personal, mental health related reasons"
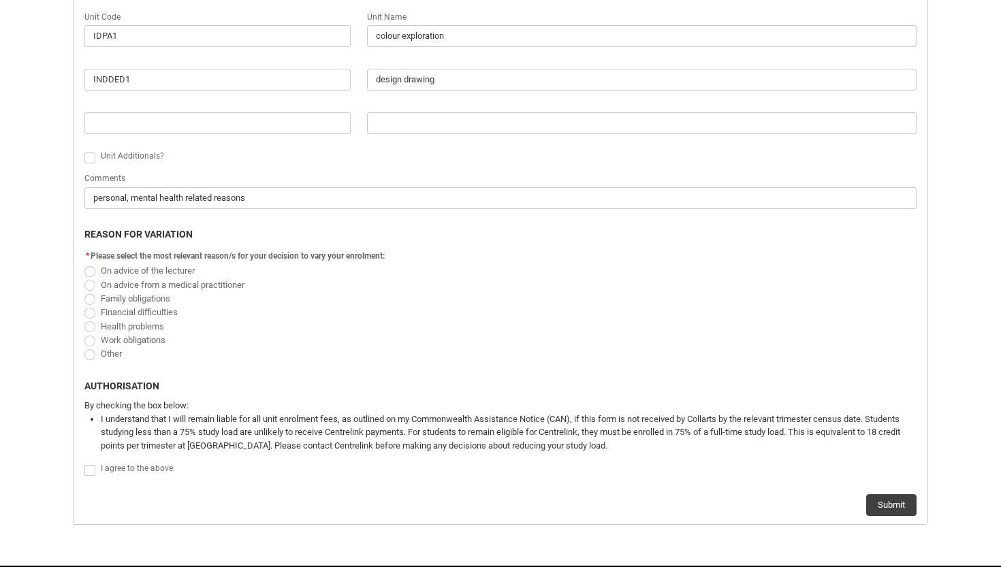
click at [90, 353] on span "Redu_Student_Request flow" at bounding box center [89, 354] width 11 height 11
click at [84, 346] on input "Other" at bounding box center [84, 346] width 1 height 1
radio input "true"
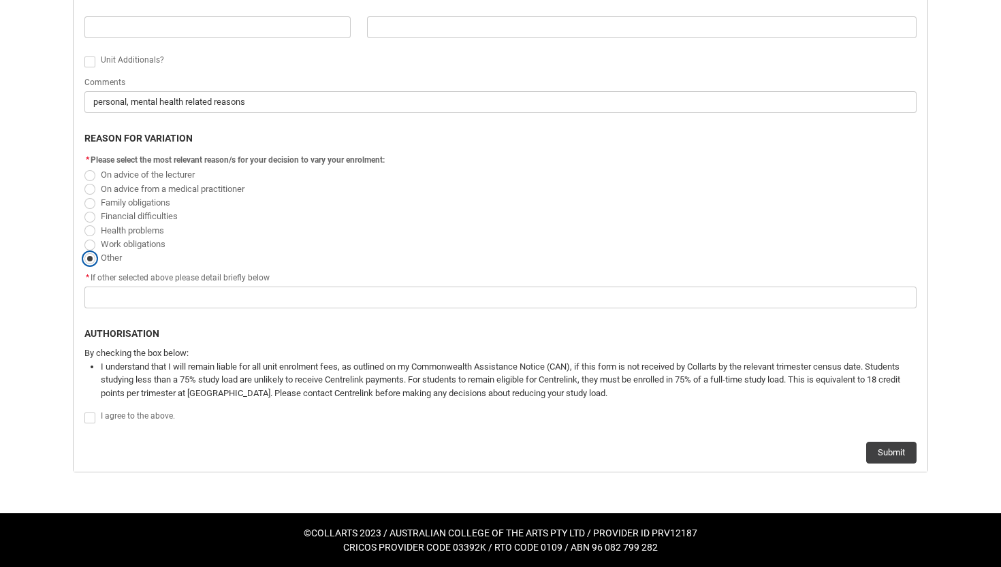
scroll to position [714, 0]
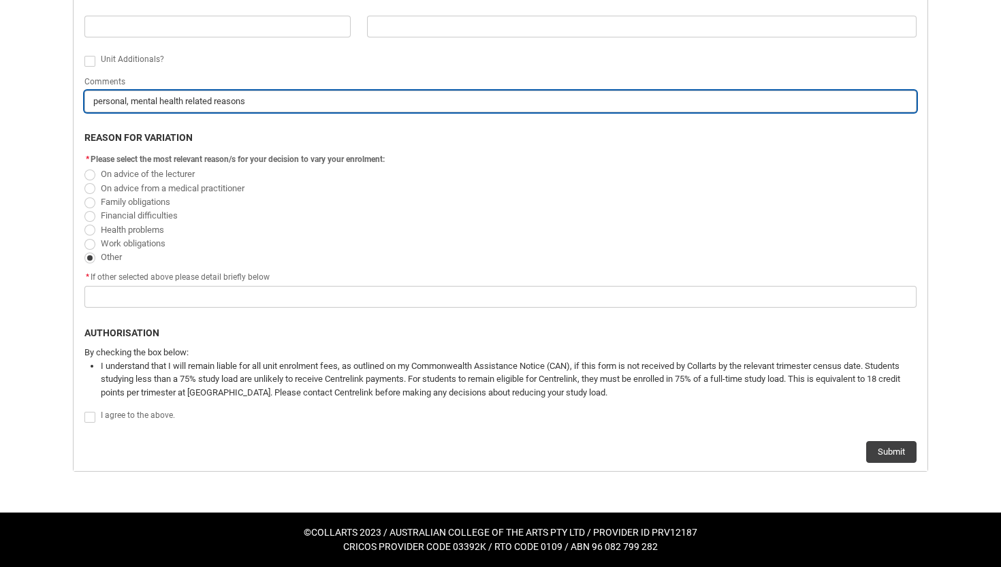
drag, startPoint x: 267, startPoint y: 107, endPoint x: 91, endPoint y: 101, distance: 175.7
click at [91, 101] on input "personal, mental health related reasons" at bounding box center [500, 102] width 832 height 22
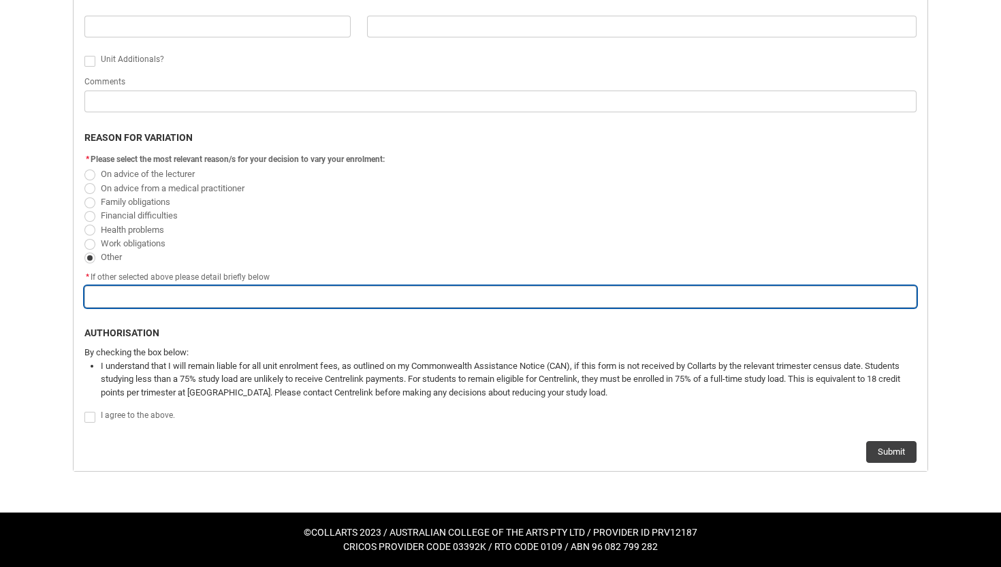
click at [167, 293] on input "Redu_Student_Request flow" at bounding box center [500, 297] width 832 height 22
paste input "personal, mental health related reasons"
type lightning-primitive-input-simple "personal, mental health related reasons"
type input "personal, mental health related reasons"
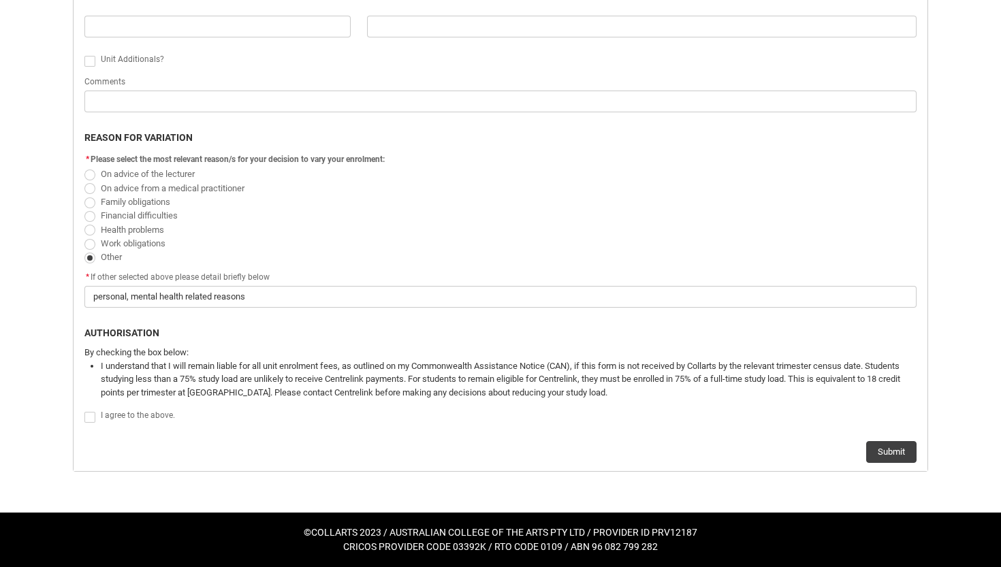
click at [87, 417] on span "Redu_Student_Request flow" at bounding box center [89, 417] width 11 height 11
click at [84, 410] on input "Redu_Student_Request flow" at bounding box center [84, 409] width 1 height 1
type lightning-input "true"
checkbox input "true"
click at [883, 451] on button "Submit" at bounding box center [891, 452] width 50 height 22
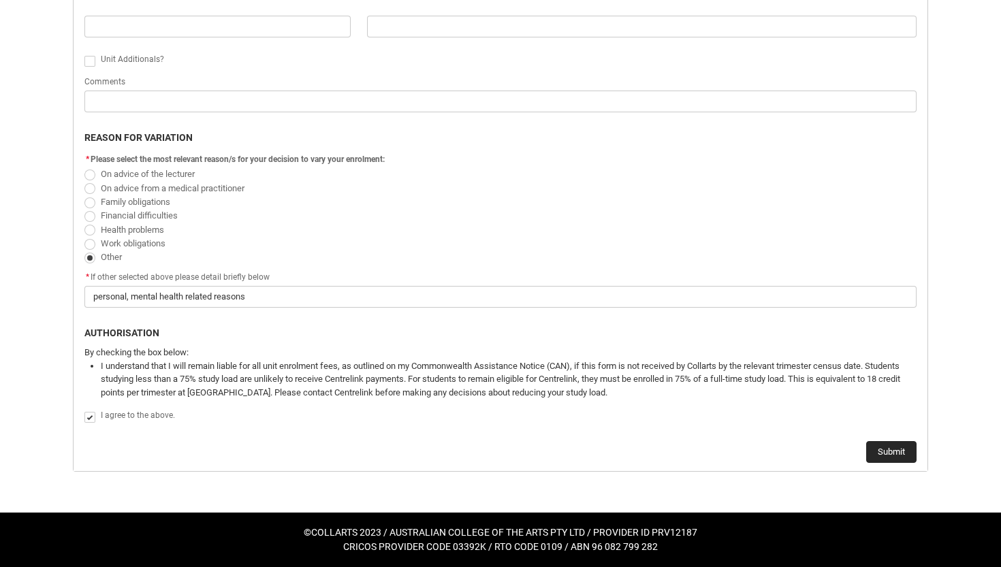
scroll to position [0, 0]
